Goal: Transaction & Acquisition: Purchase product/service

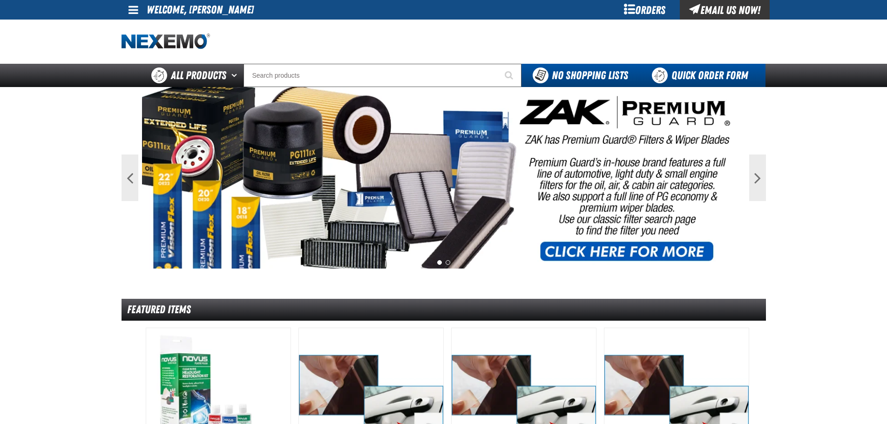
click at [701, 75] on link "Quick Order Form" at bounding box center [702, 75] width 126 height 23
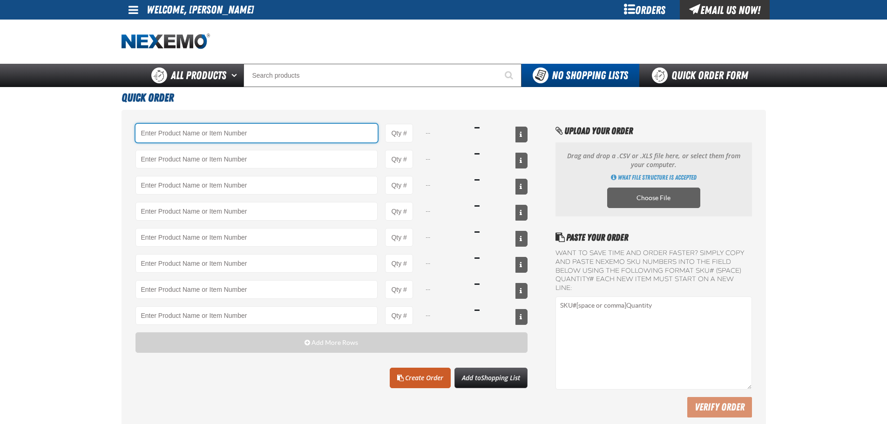
click at [268, 132] on input "Product" at bounding box center [256, 133] width 243 height 19
type input "A103 - Throttle Body and Intake Cleaner - ZAK Products"
type input "1"
select select "can"
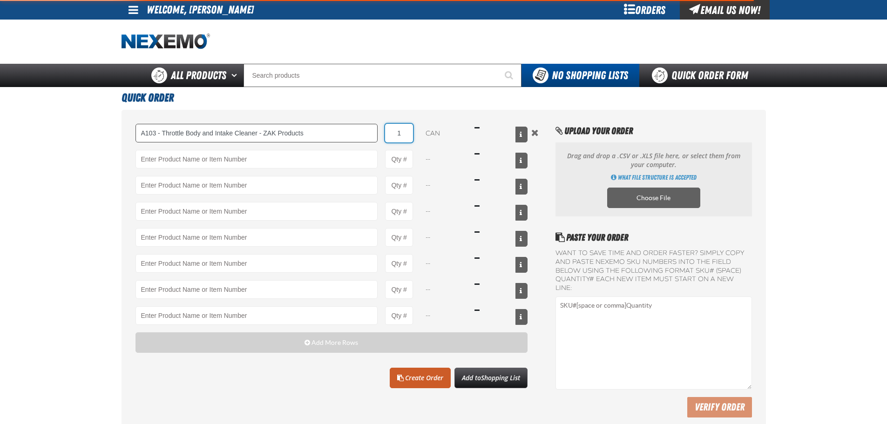
type input "A103 - Throttle Body and Intake Cleaner - ZAK Products"
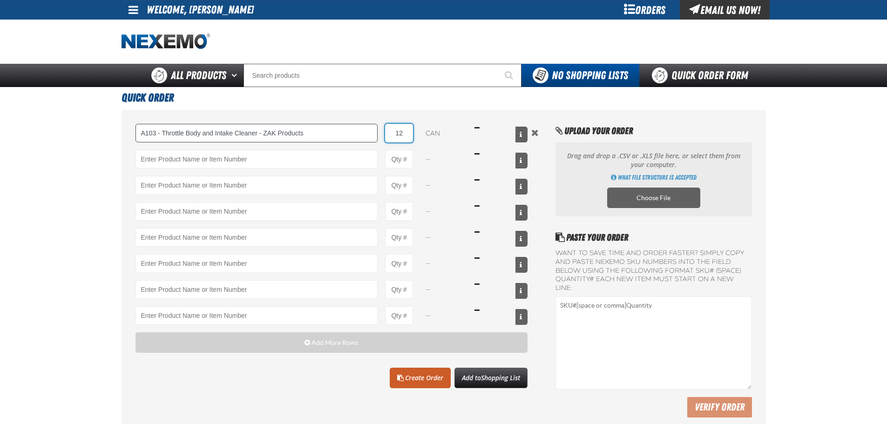
type input "12"
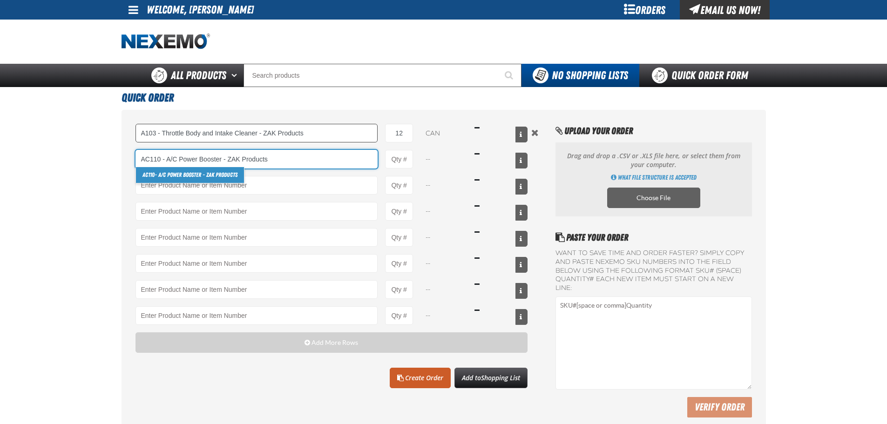
type input "AC110 - A/C Power Booster - ZAK Products"
type input "1"
select select "can"
type input "AC110 - A/C Power Booster - ZAK Products"
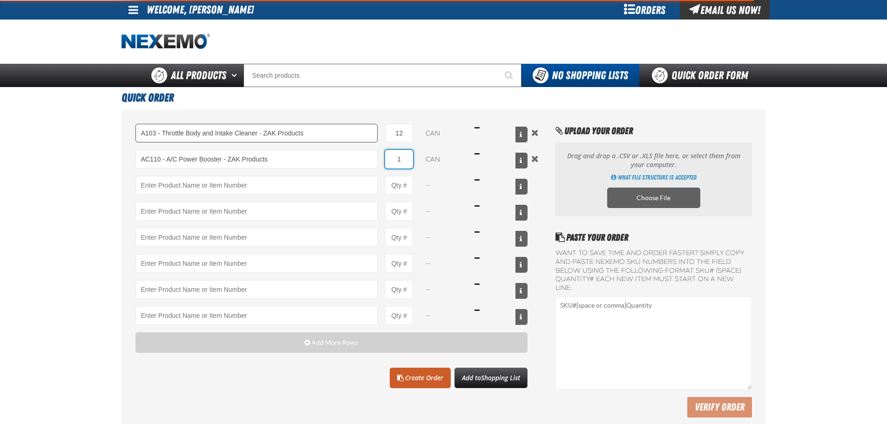
type input "12"
type input "AC110 - A/C Power Booster - ZAK Products"
type input "12"
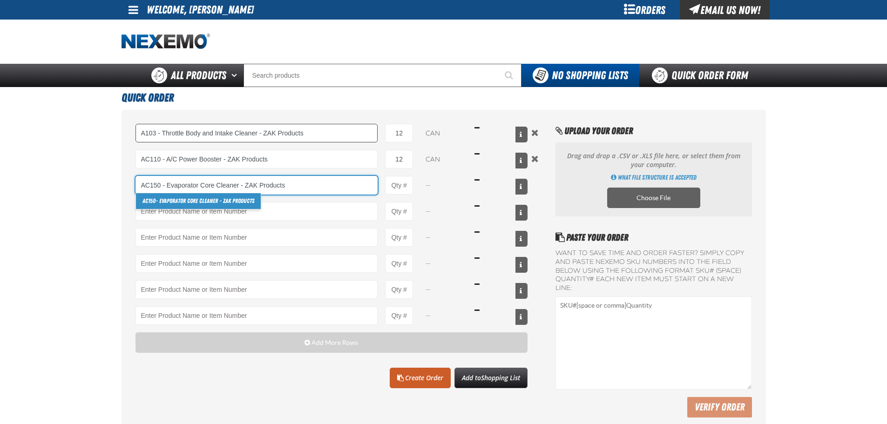
type input "AC150 - Evaporator Core Cleaner - ZAK Products"
type input "1"
select select "can"
type input "AC150 - Evaporator Core Cleaner - ZAK Products"
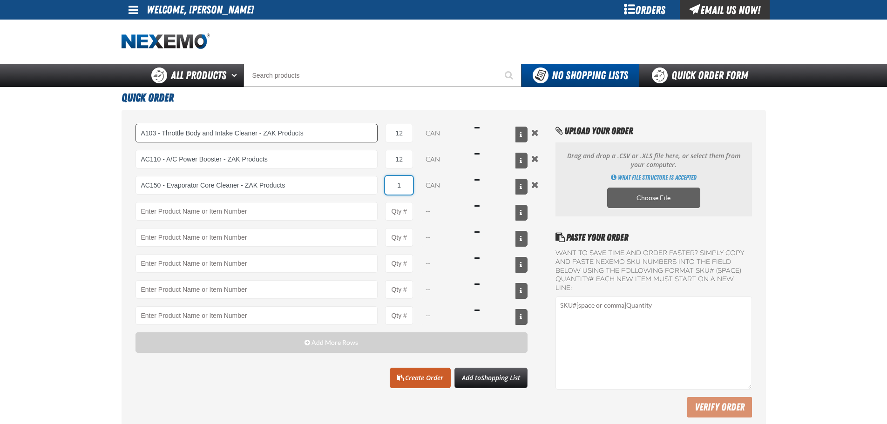
type input "12"
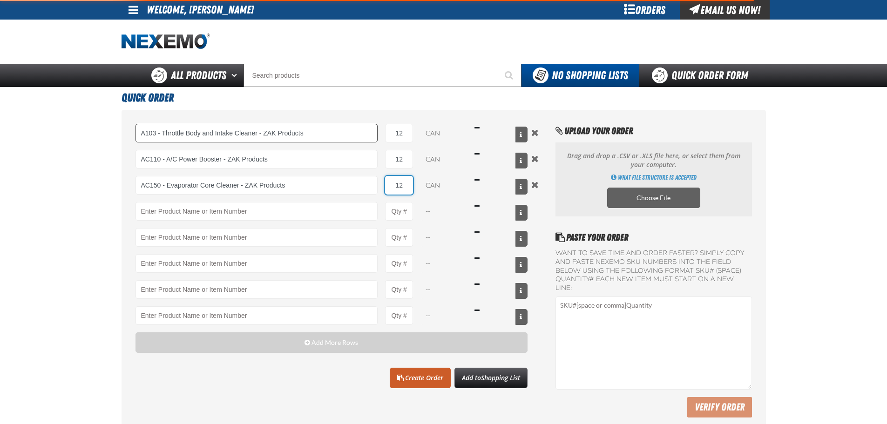
type input "AC150 - Evaporator Core Cleaner - ZAK Products"
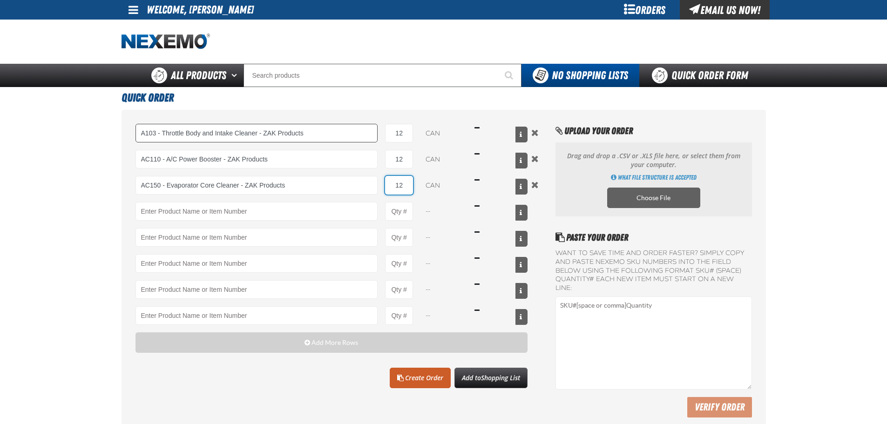
type input "12"
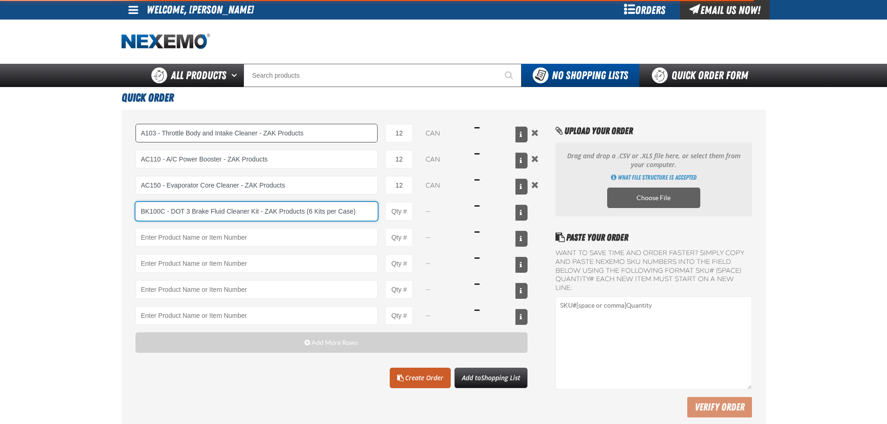
type input "BK100C - DOT 3 Brake Fluid Cleaner Kit - ZAK Products (6 Kits per Case)"
type input "1"
select select "kit"
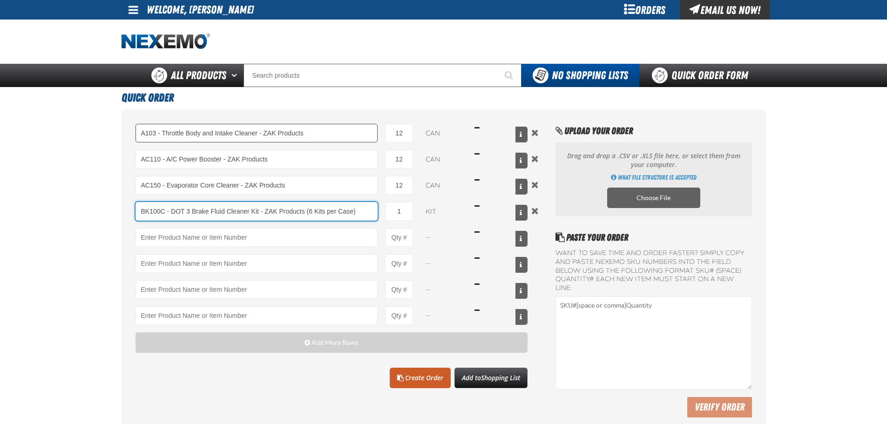
type input "BK100C - DOT 3 Brake Fluid Cleaner Kit - ZAK Products (6 Kits per Case)"
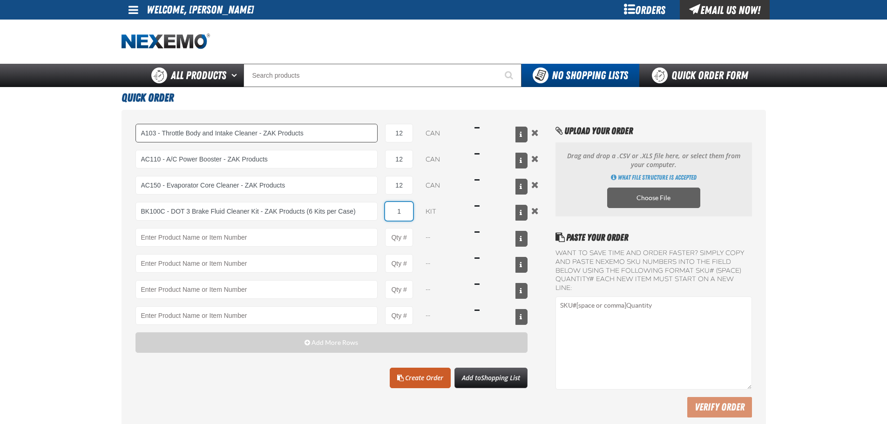
type input "3"
type input "BK100C - DOT 3 Brake Fluid Cleaner Kit - ZAK Products (6 Kits per Case)"
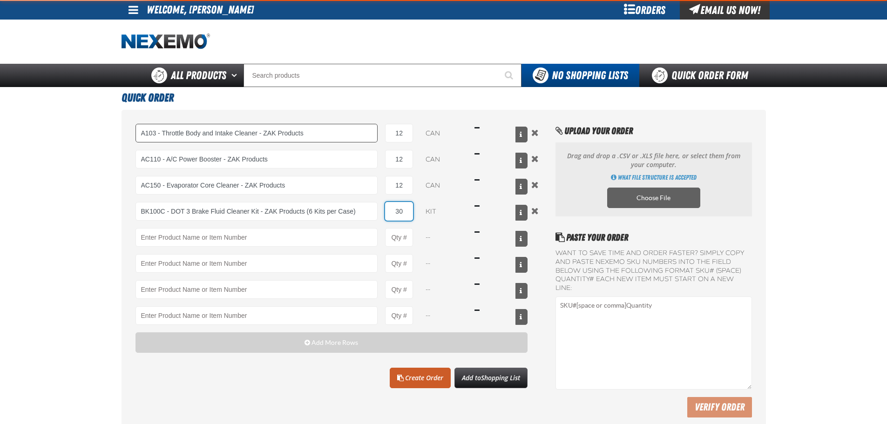
type input "30"
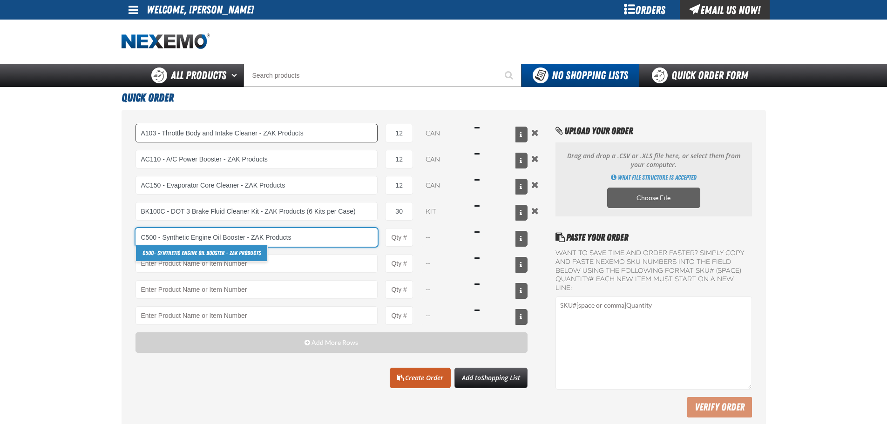
type input "C500 - Synthetic Engine Oil Booster - ZAK Products"
type input "1"
select select "bottle"
type input "C500 - Synthetic Engine Oil Booster - ZAK Products"
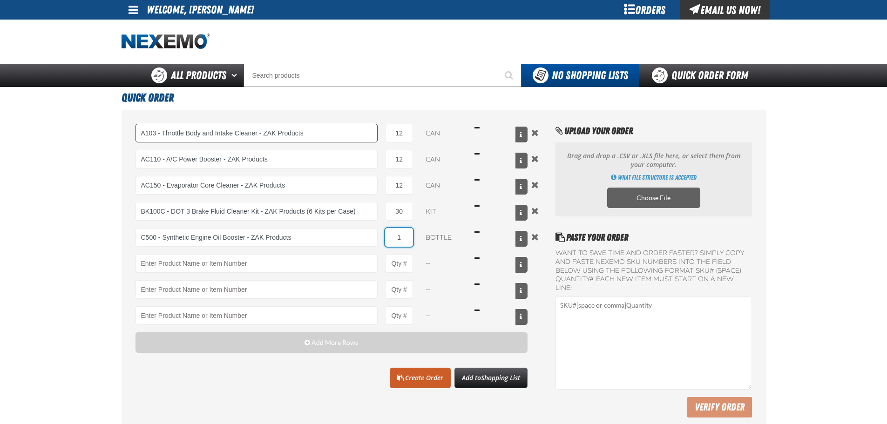
type input "12"
type input "C500 - Synthetic Engine Oil Booster - ZAK Products"
type input "120"
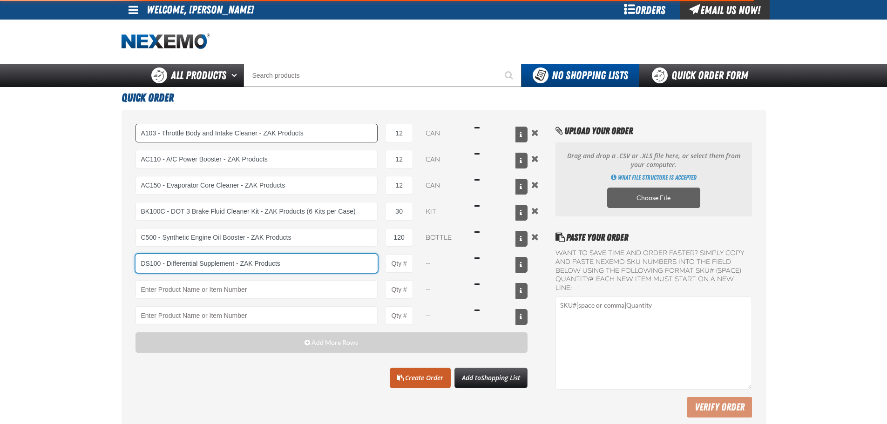
type input "DS100 - Differential Supplement - ZAK Products"
type input "1"
select select "bottle"
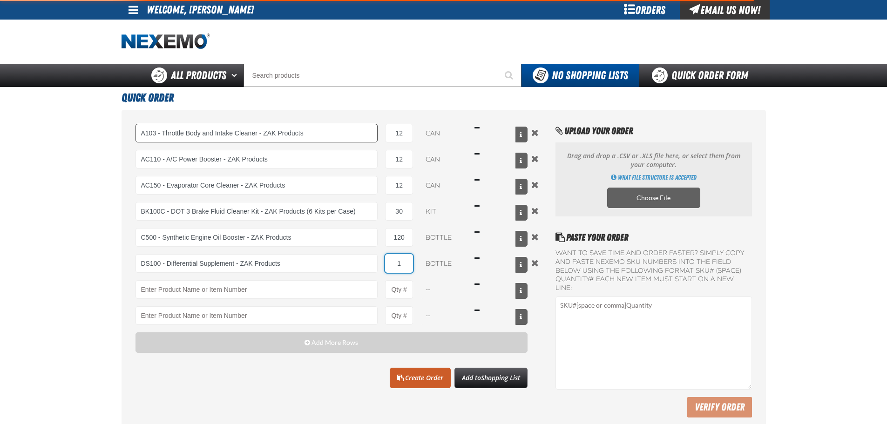
type input "DS100 - Differential Supplement - ZAK Products"
type input "12"
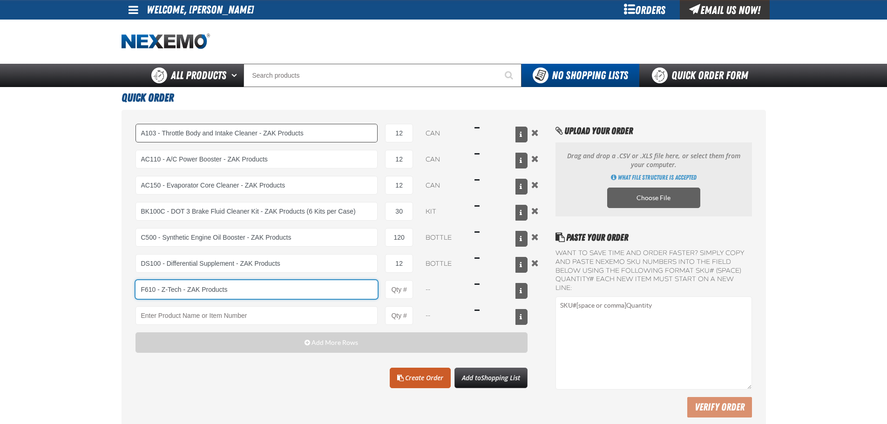
type input "F610 - Z-Tech - ZAK Products"
type input "1"
select select "bottle"
type input "F610 - Z-Tech - ZAK Products"
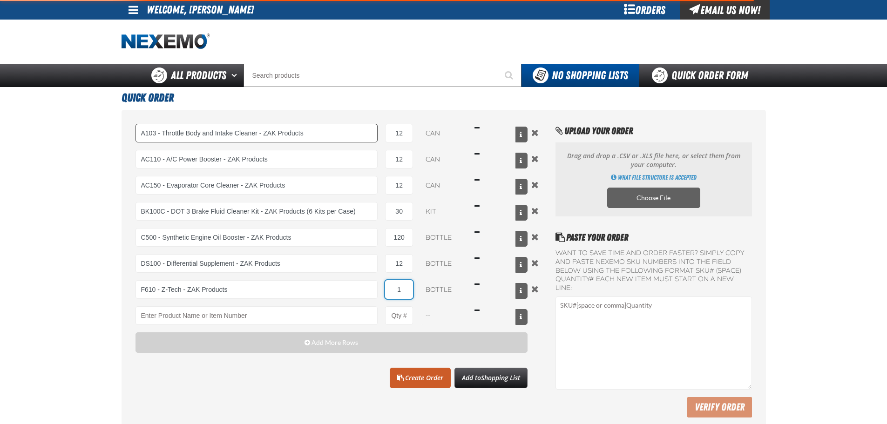
type input "7"
type input "F610 - Z-Tech - ZAK Products"
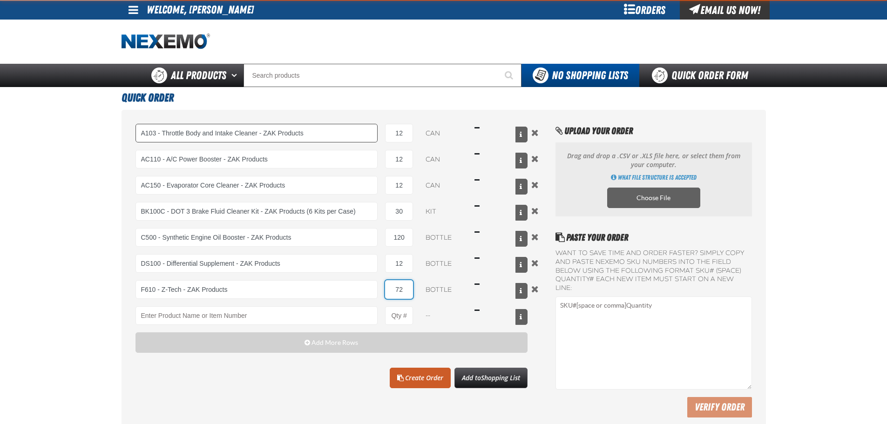
type input "72"
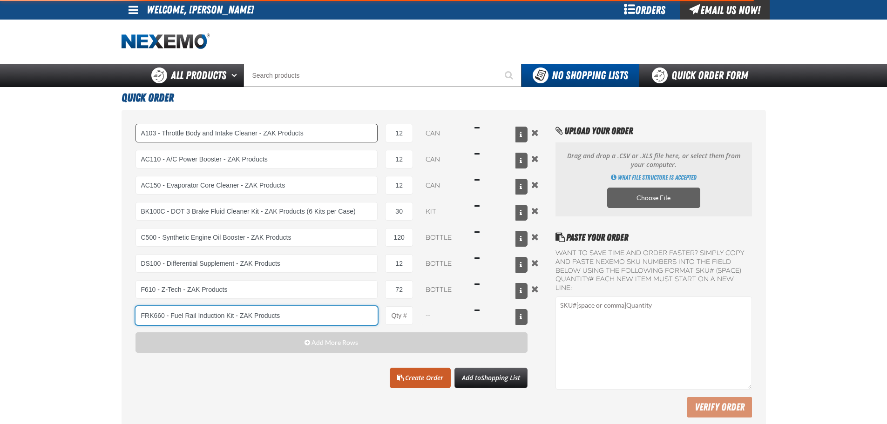
type input "FRK660 - Fuel Rail Induction Kit - ZAK Products"
type input "1"
select select "kit"
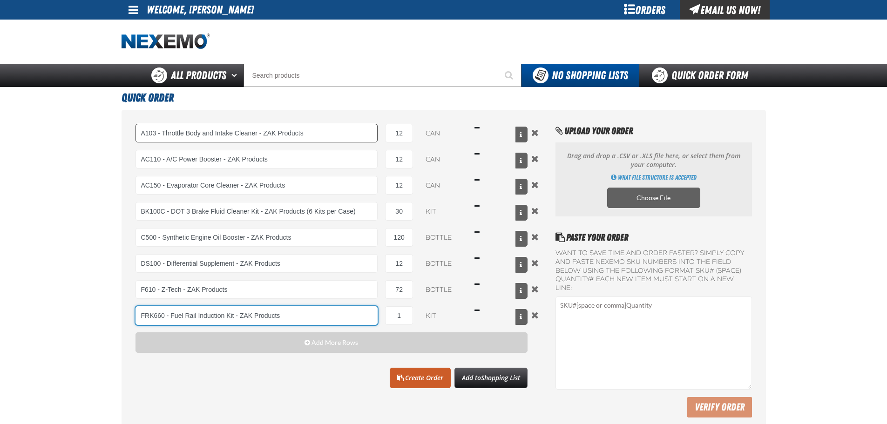
type input "FRK660 - Fuel Rail Induction Kit - ZAK Products"
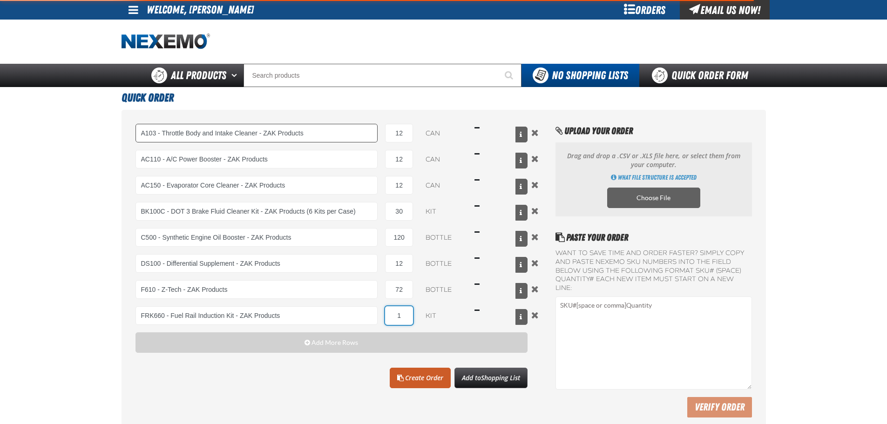
type input "12"
type input "FRK660 - Fuel Rail Induction Kit - ZAK Products"
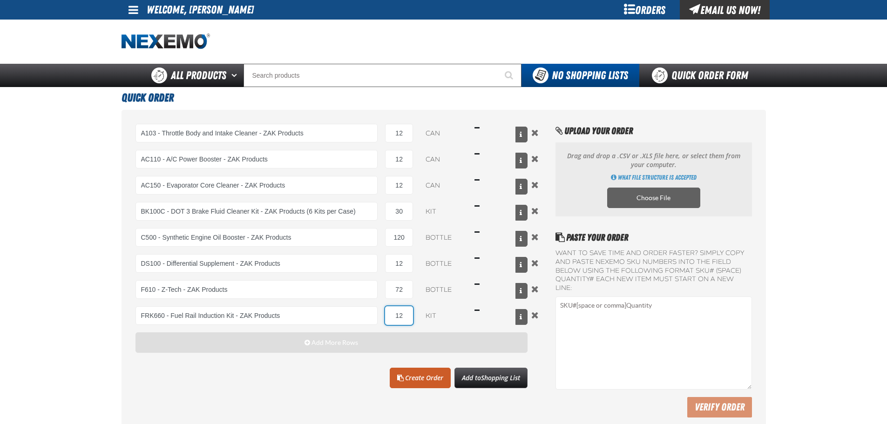
type input "12"
click at [336, 341] on span "Add More Rows" at bounding box center [334, 342] width 47 height 7
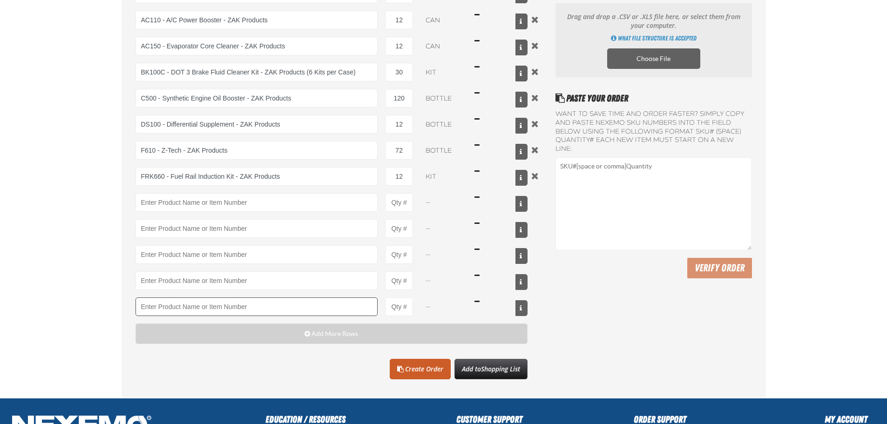
scroll to position [140, 0]
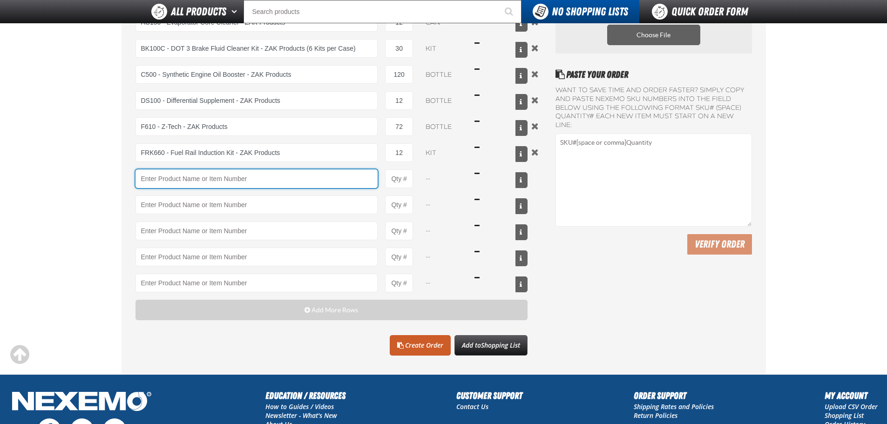
click at [181, 180] on input "Product" at bounding box center [256, 178] width 243 height 19
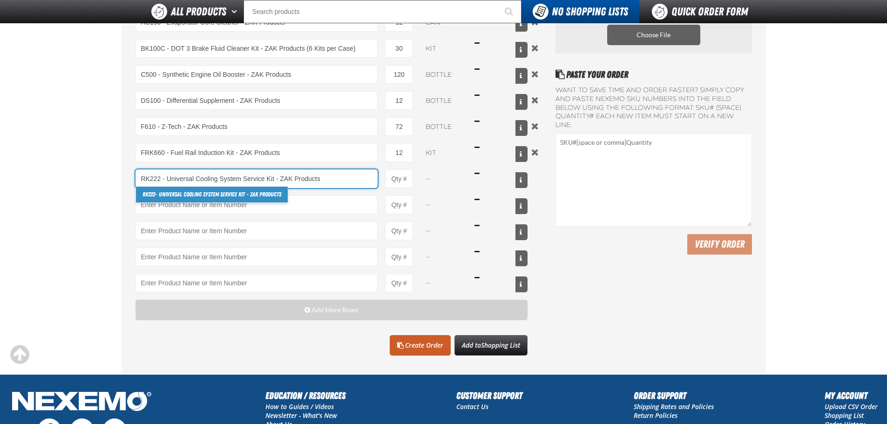
type input "RK222 - Universal Cooling System Service Kit - ZAK Products"
type input "1"
select select "kit"
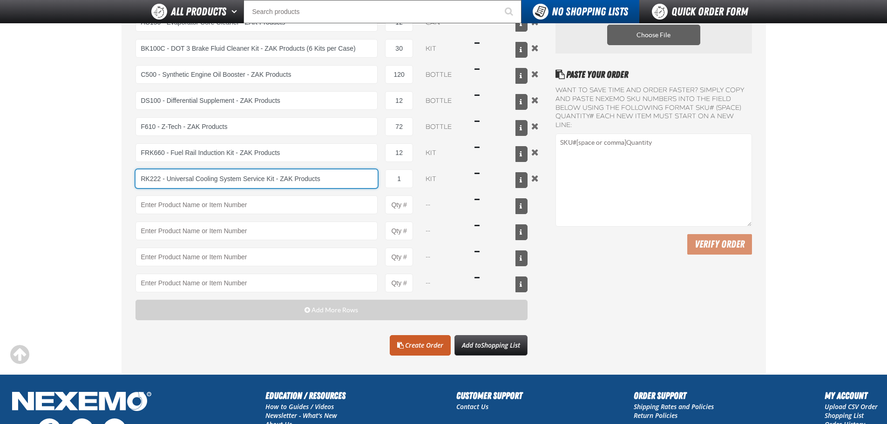
type input "RK222 - Universal Cooling System Service Kit - ZAK Products"
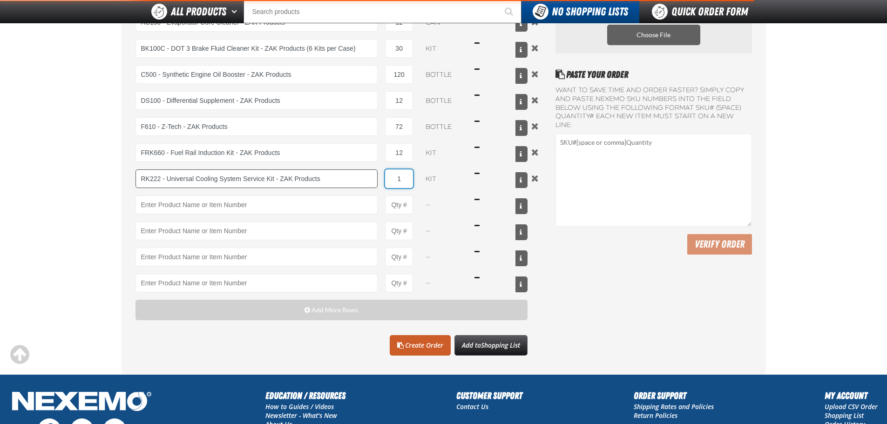
type input "12"
type input "RK222 - Universal Cooling System Service Kit - ZAK Products"
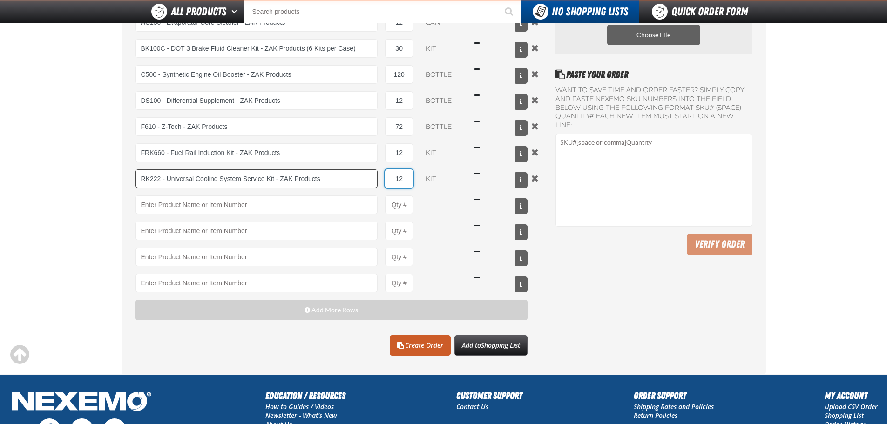
type input "12"
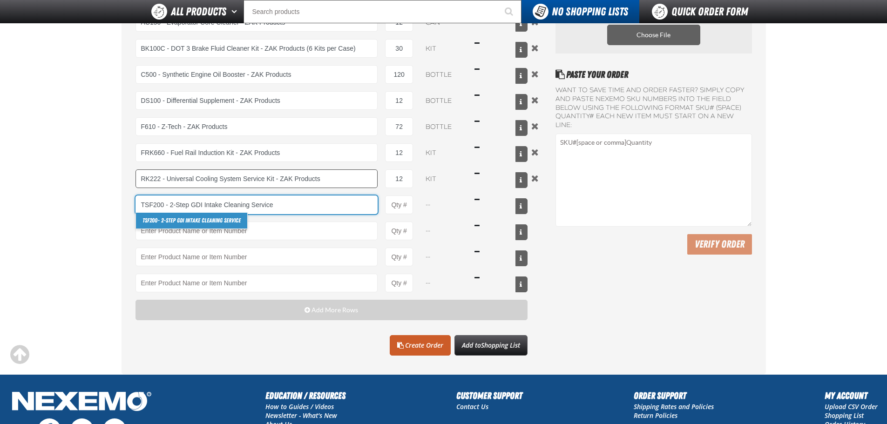
type input "TSF200 - 2-Step GDI Intake Cleaning Service"
type input "1"
select select "kit"
type input "TSF200 - 2-Step GDI Intake Cleaning Service"
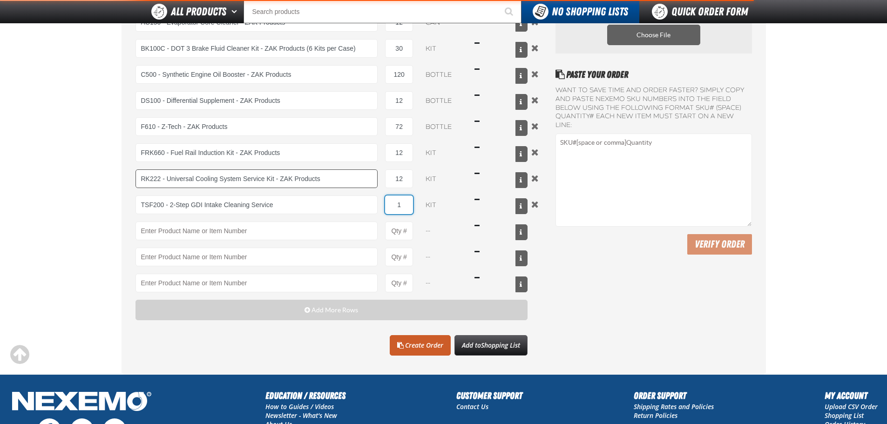
type input "12"
type input "TSF200 - 2-Step GDI Intake Cleaning Service"
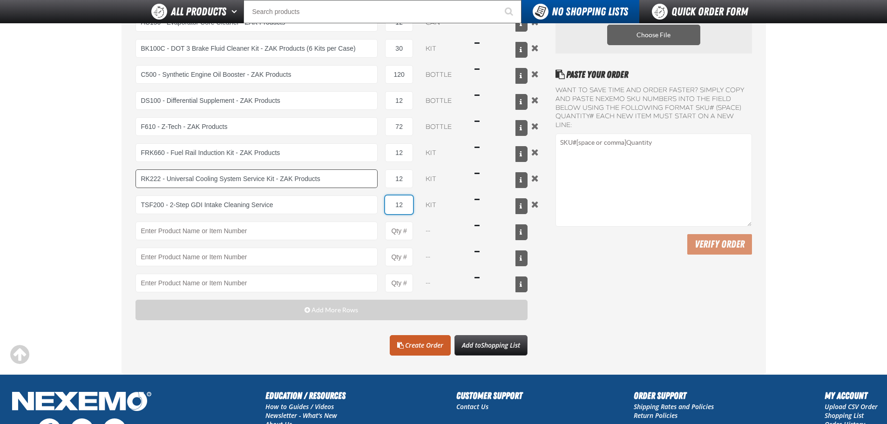
type input "12"
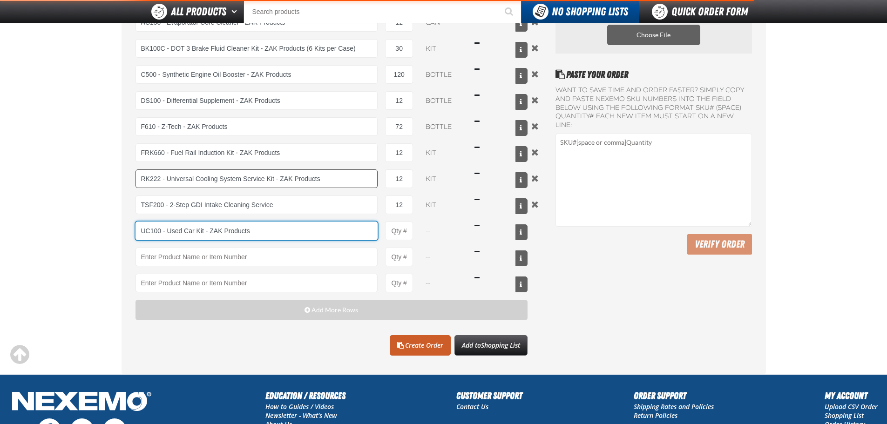
type input "UC100 - Used Car Kit - ZAK Products"
type input "1"
select select "kit"
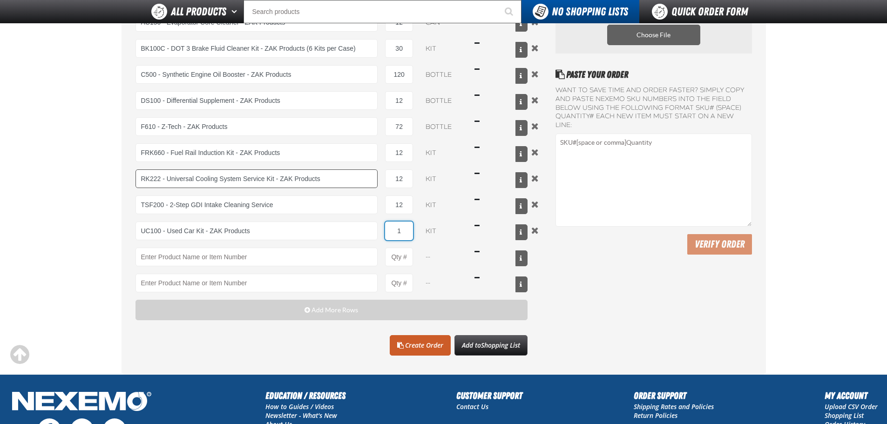
type input "UC100 - Used Car Kit - ZAK Products"
type input "20"
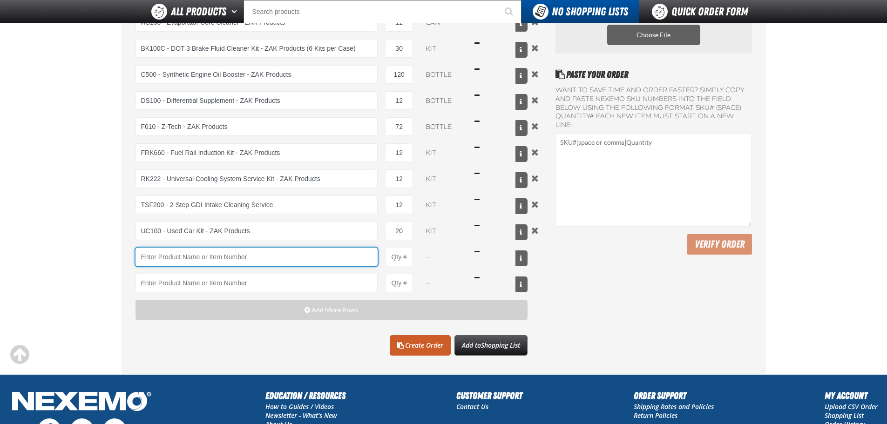
click at [185, 262] on input "Product" at bounding box center [256, 257] width 243 height 19
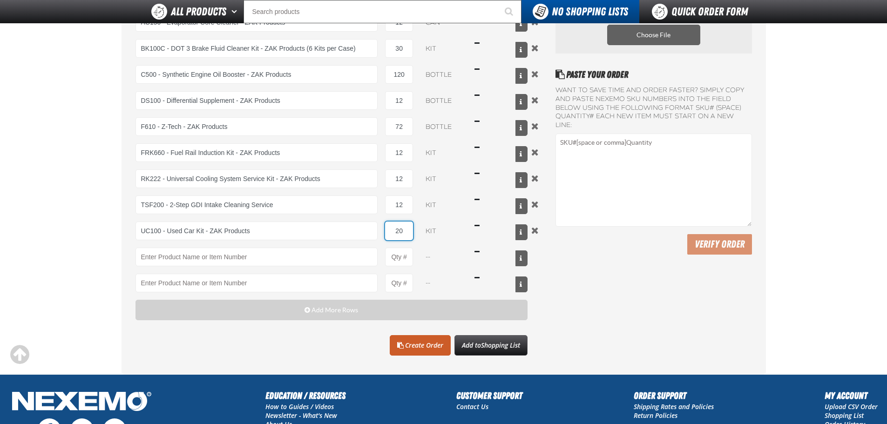
click at [399, 229] on input "20" at bounding box center [399, 231] width 28 height 19
type input "30"
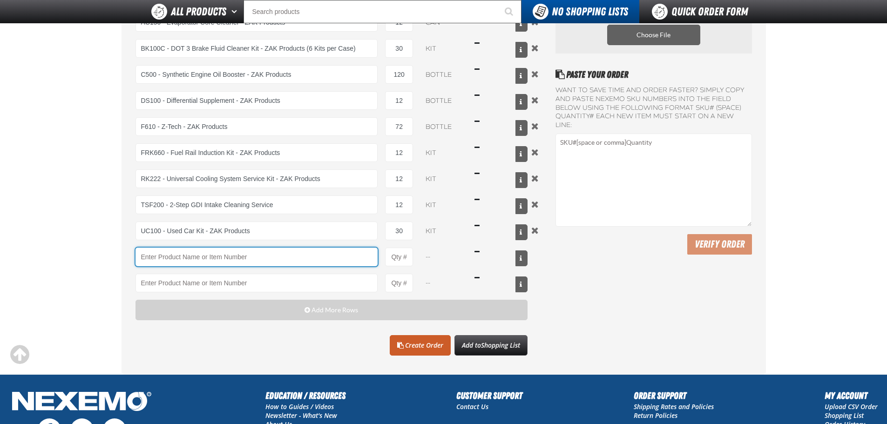
click at [174, 255] on input "Product" at bounding box center [256, 257] width 243 height 19
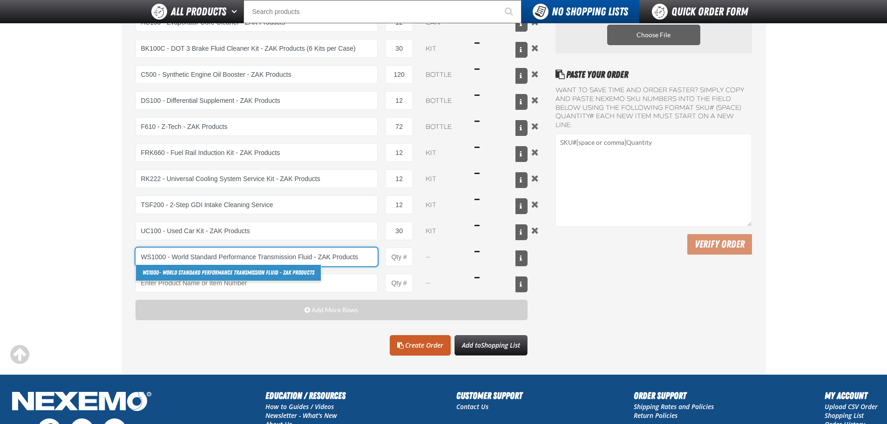
type input "WS1000 - World Standard Performance Transmission Fluid - ZAK Products"
type input "1"
select select "bottle"
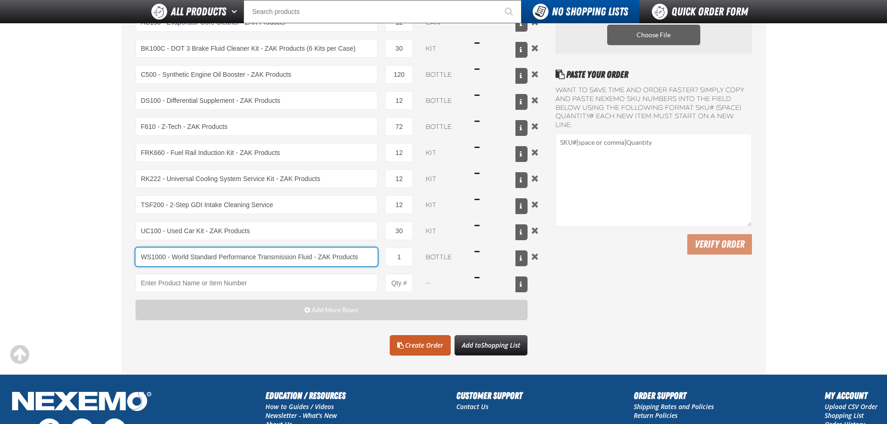
type input "WS1000 - World Standard Performance Transmission Fluid - ZAK Products"
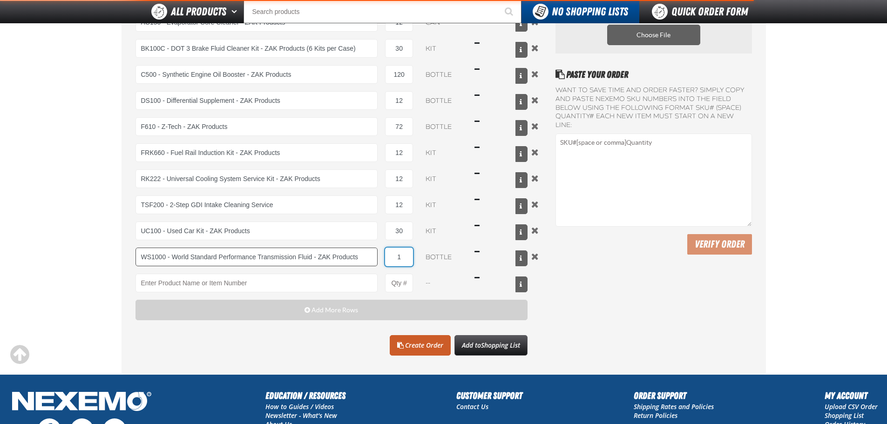
type input "12"
type input "WS1000 - World Standard Performance Transmission Fluid - ZAK Products"
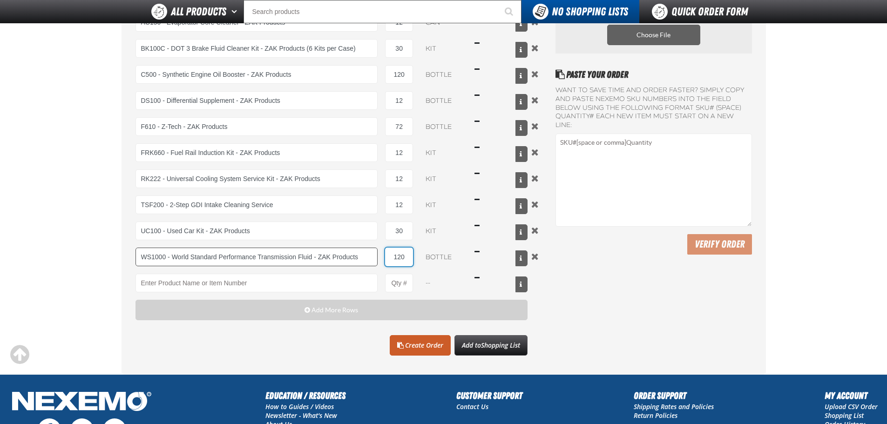
type input "120"
drag, startPoint x: 86, startPoint y: 271, endPoint x: 76, endPoint y: 282, distance: 14.2
click at [85, 271] on main "Quick Order A103 - Throttle Body and Intake Cleaner - ZAK Products A103 - Throt…" at bounding box center [443, 149] width 887 height 450
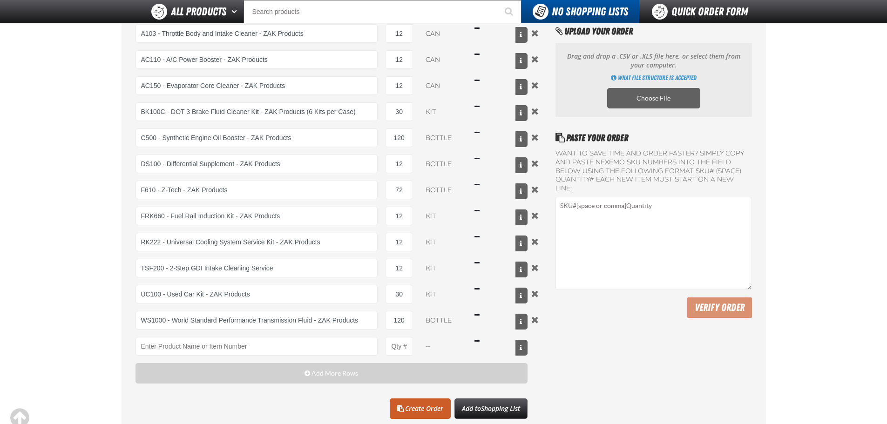
scroll to position [47, 0]
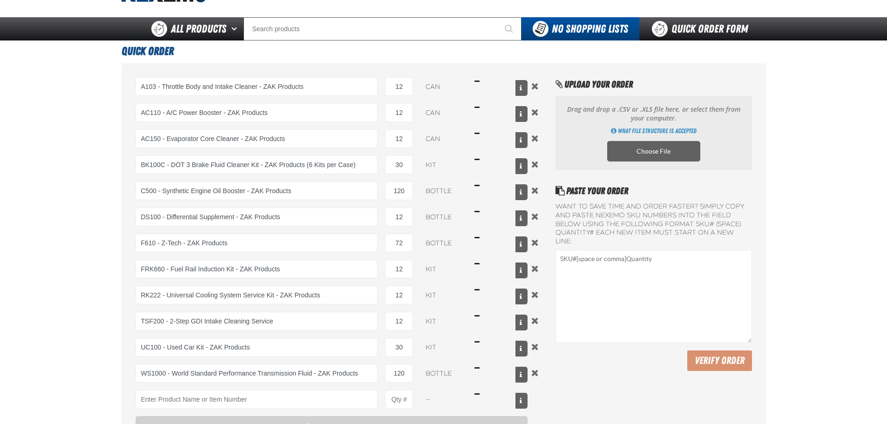
click at [83, 279] on main "Quick Order A103 - Throttle Body and Intake Cleaner - ZAK Products A103 - Throt…" at bounding box center [443, 266] width 887 height 450
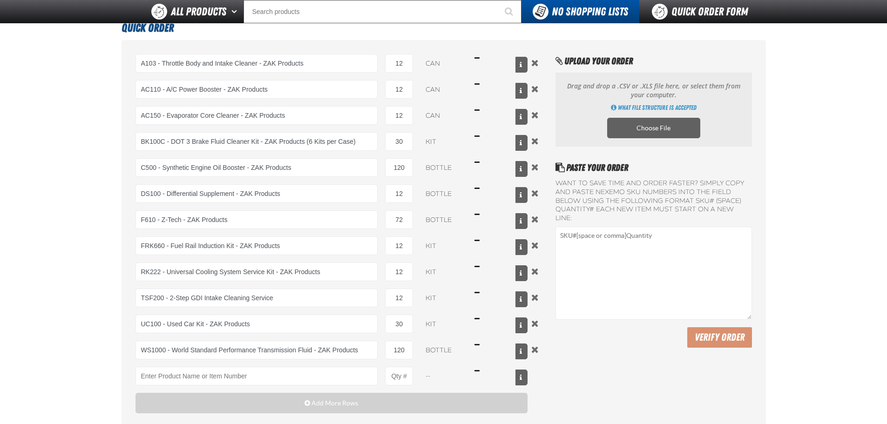
scroll to position [268, 0]
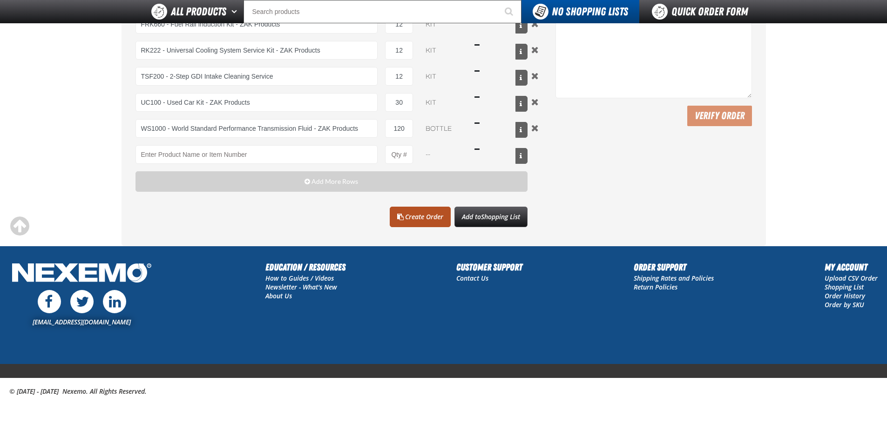
click at [407, 217] on link "Create Order" at bounding box center [420, 217] width 61 height 20
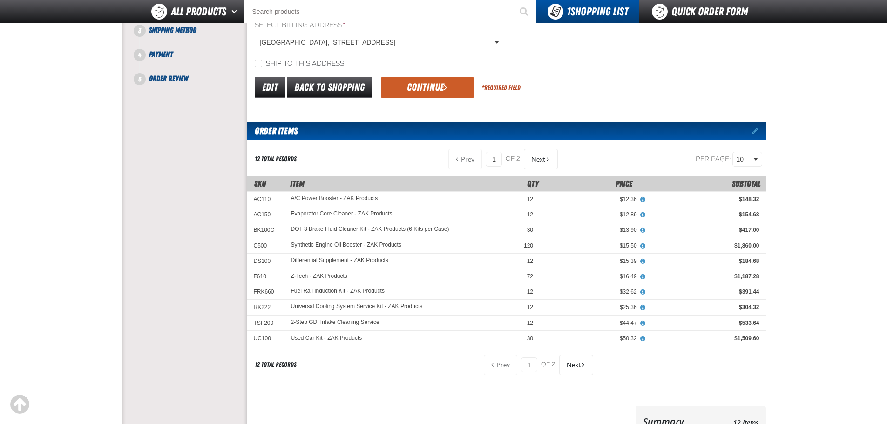
scroll to position [96, 0]
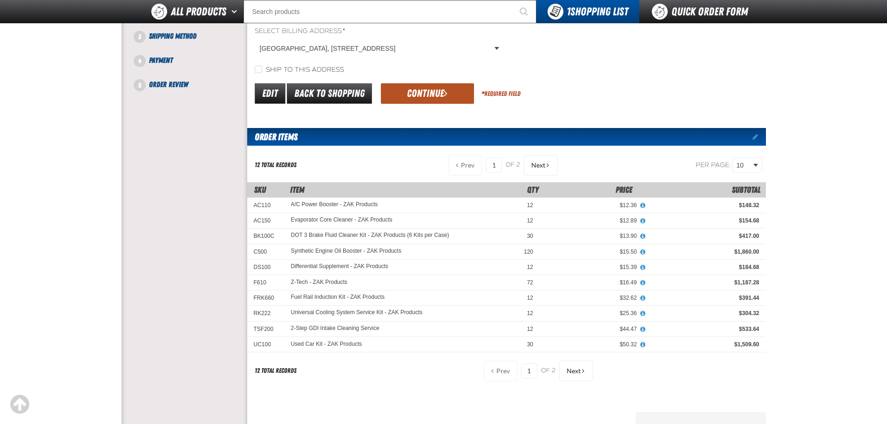
click at [446, 88] on span "submit" at bounding box center [446, 93] width 4 height 10
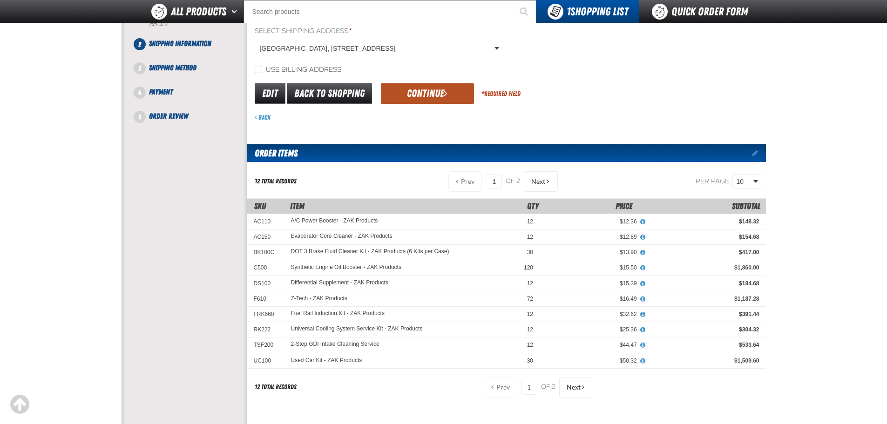
click at [446, 94] on span "submit" at bounding box center [446, 93] width 4 height 10
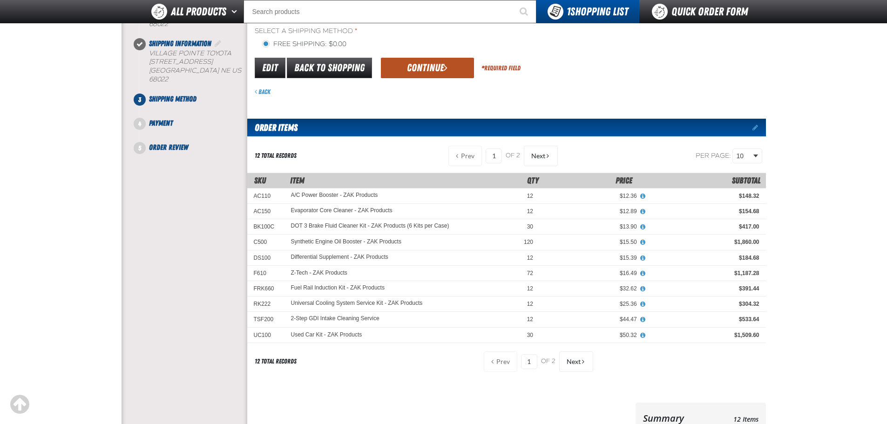
click at [433, 72] on button "Continue" at bounding box center [427, 68] width 93 height 20
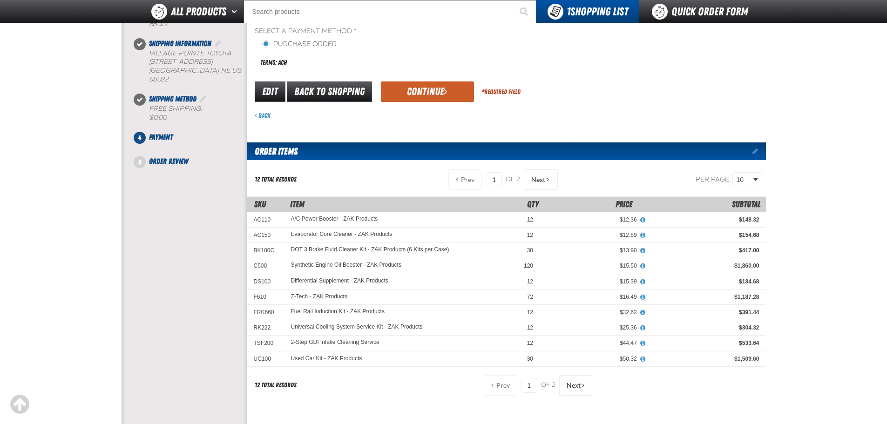
click at [433, 70] on div "Terms: ACH" at bounding box center [381, 63] width 252 height 20
click at [428, 88] on button "Continue" at bounding box center [427, 91] width 93 height 20
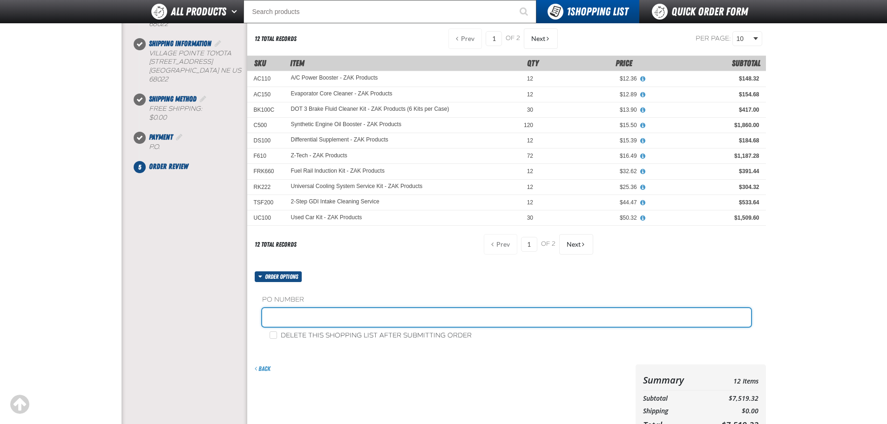
click at [378, 322] on input "text" at bounding box center [506, 317] width 489 height 19
type input "25AUG25 STK"
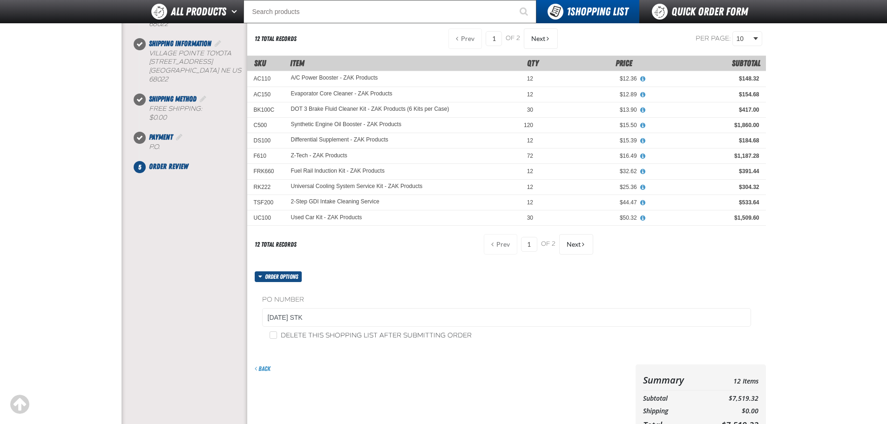
click at [400, 385] on div "Back" at bounding box center [439, 416] width 385 height 103
click at [273, 337] on input "Delete this shopping list after submitting order" at bounding box center [273, 334] width 7 height 7
checkbox input "true"
click at [199, 311] on div "Billing Information Village Pointe Toyota" at bounding box center [185, 202] width 126 height 463
click at [496, 378] on div "Back" at bounding box center [439, 416] width 385 height 103
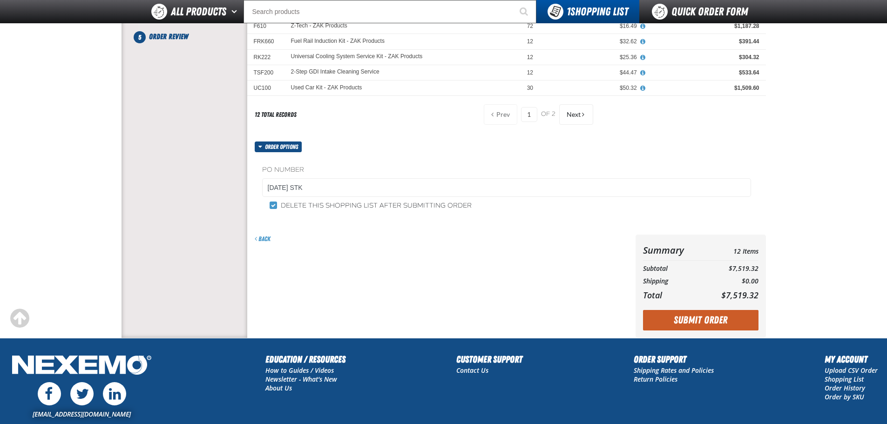
scroll to position [318, 0]
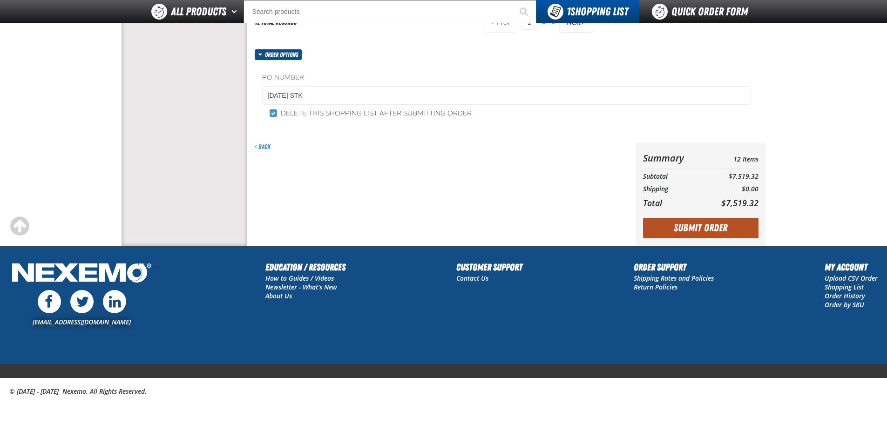
click at [715, 236] on button "Submit Order" at bounding box center [700, 228] width 115 height 20
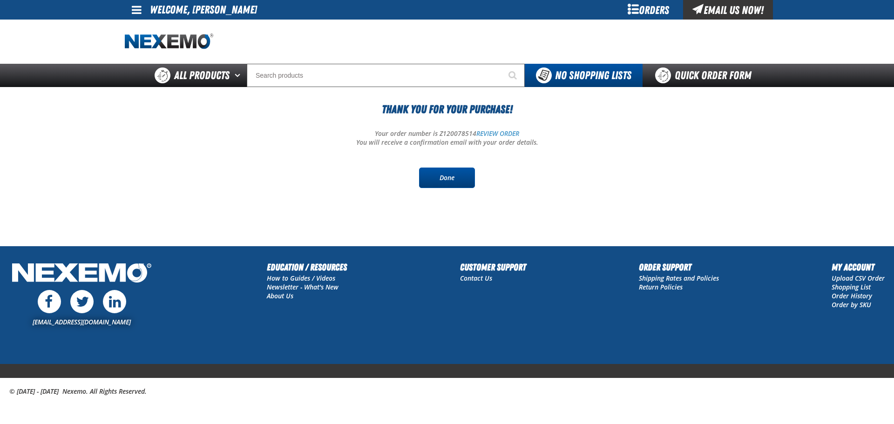
click at [452, 183] on link "Done" at bounding box center [447, 178] width 56 height 20
